Goal: Task Accomplishment & Management: Manage account settings

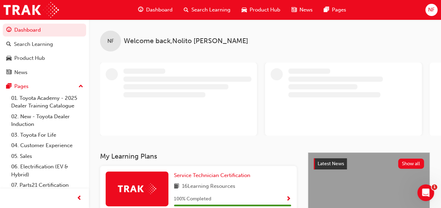
click at [156, 11] on span "Dashboard" at bounding box center [159, 10] width 26 height 8
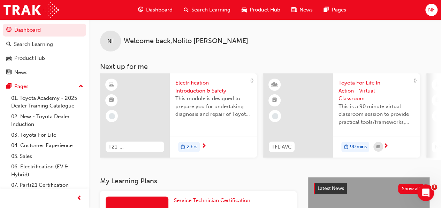
click at [426, 11] on div "NF" at bounding box center [431, 10] width 12 height 12
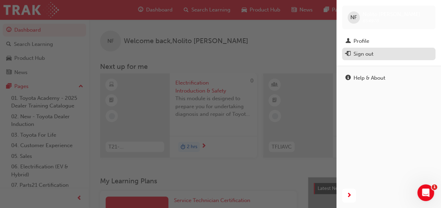
click at [357, 54] on div "Sign out" at bounding box center [363, 54] width 20 height 8
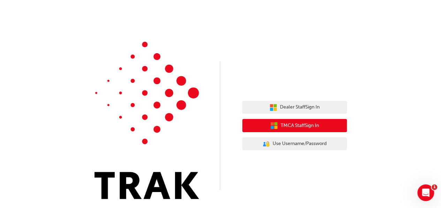
click at [297, 126] on span "TMCA Staff Sign In" at bounding box center [299, 126] width 38 height 8
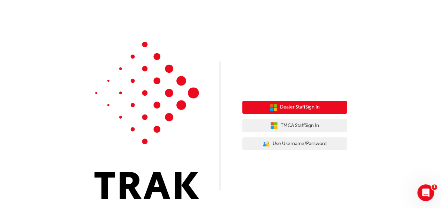
click at [299, 103] on button "Dealer Staff Sign In" at bounding box center [294, 107] width 104 height 13
click at [281, 108] on span "Dealer Staff Sign In" at bounding box center [300, 107] width 40 height 8
